Goal: Transaction & Acquisition: Purchase product/service

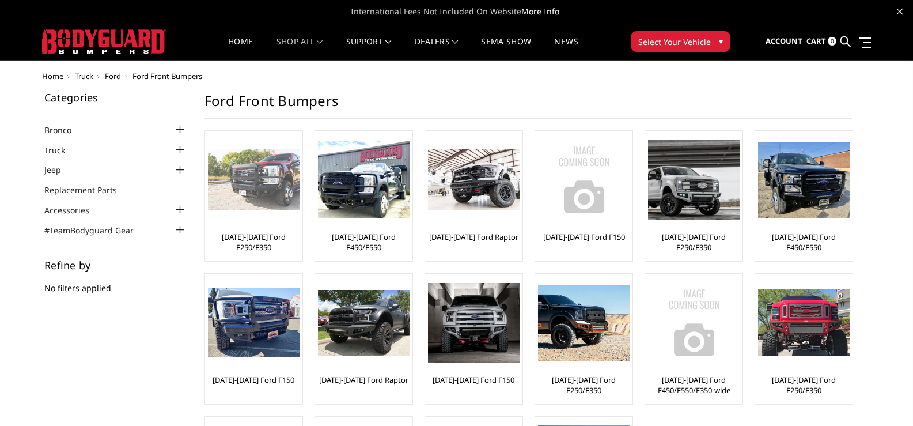
click at [260, 185] on img at bounding box center [254, 180] width 92 height 62
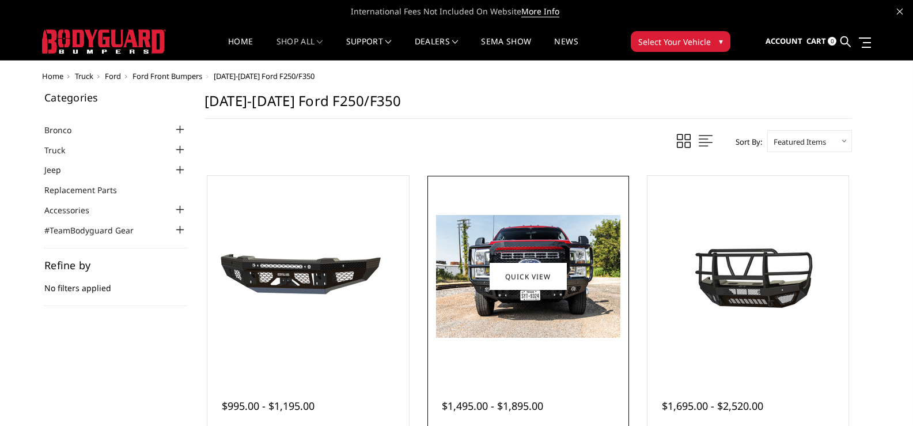
click at [581, 251] on img at bounding box center [528, 276] width 184 height 123
